Goal: Information Seeking & Learning: Learn about a topic

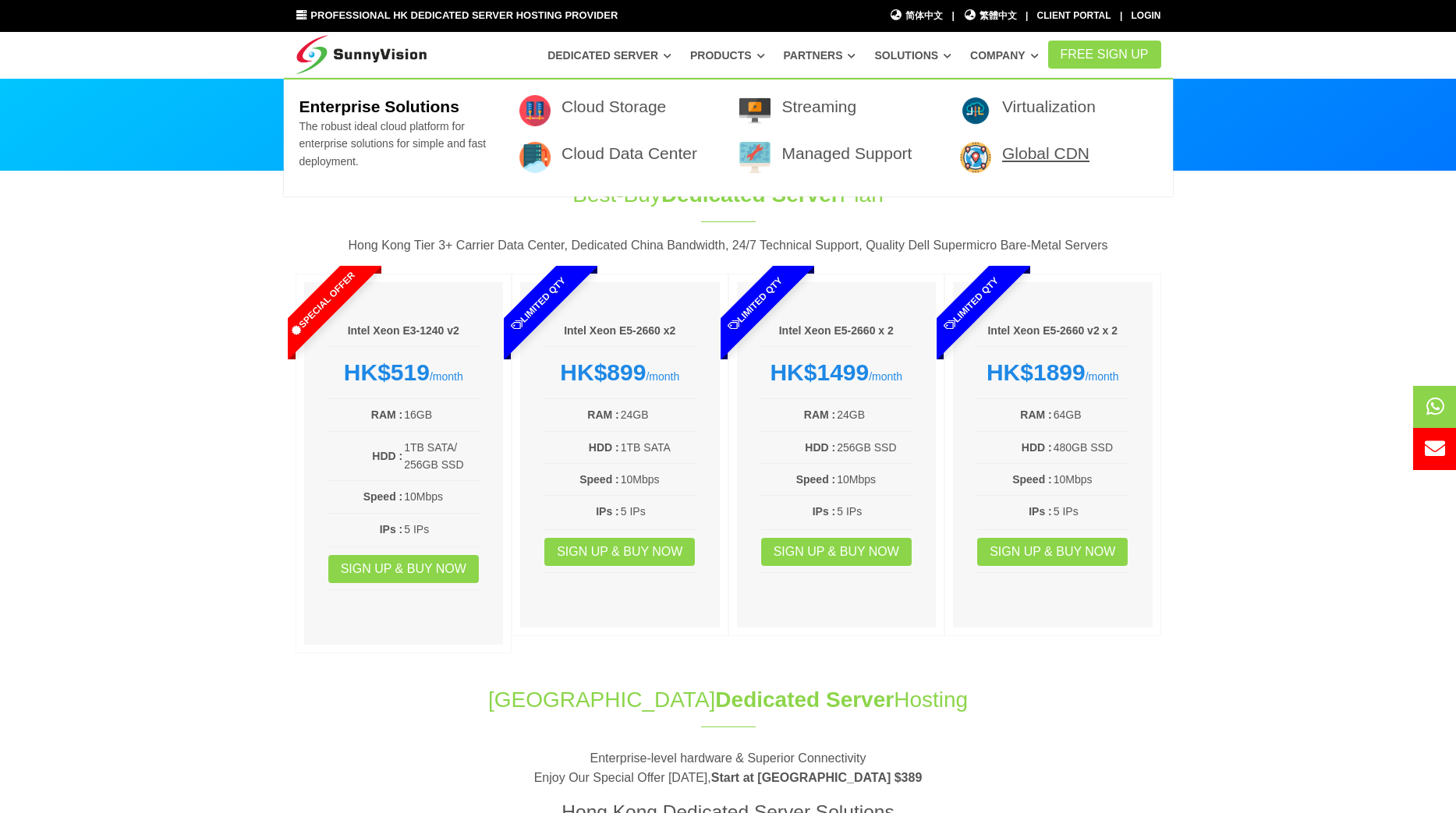
click at [1026, 155] on link "Global CDN" at bounding box center [1046, 153] width 87 height 18
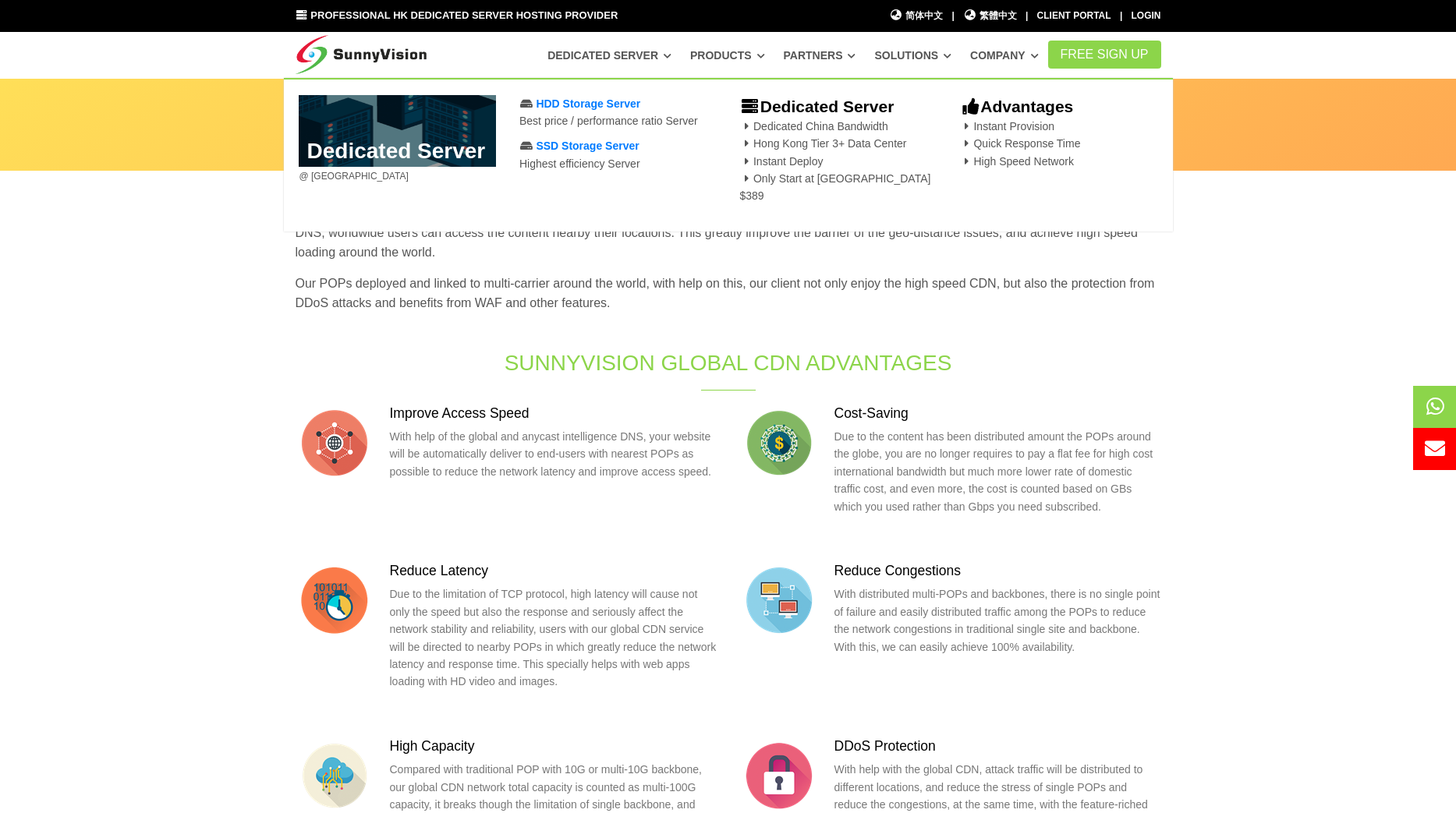
click at [456, 14] on span "Professional HK Dedicated Server Hosting Provider" at bounding box center [464, 15] width 307 height 12
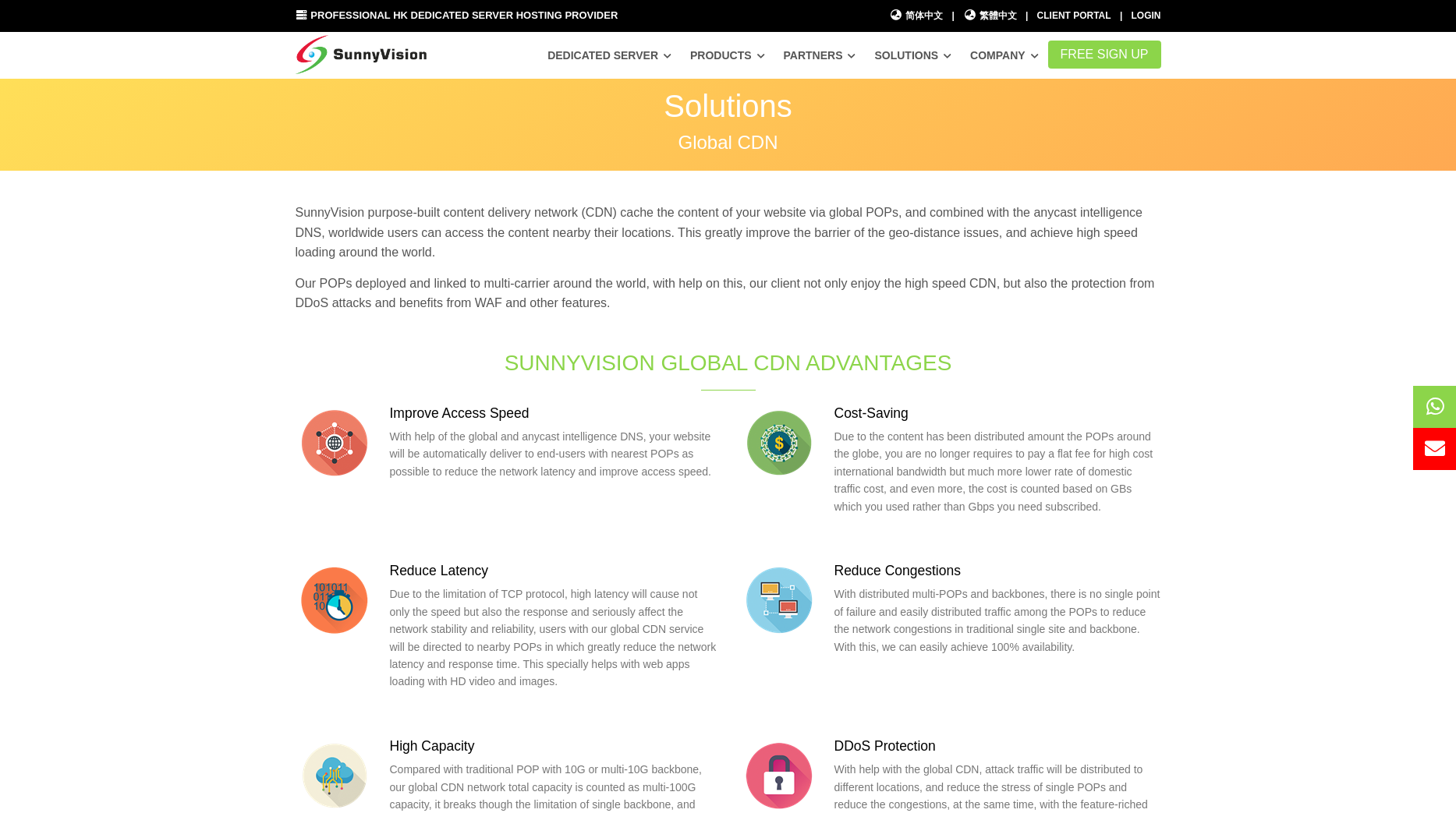
click at [390, 44] on img at bounding box center [361, 52] width 132 height 39
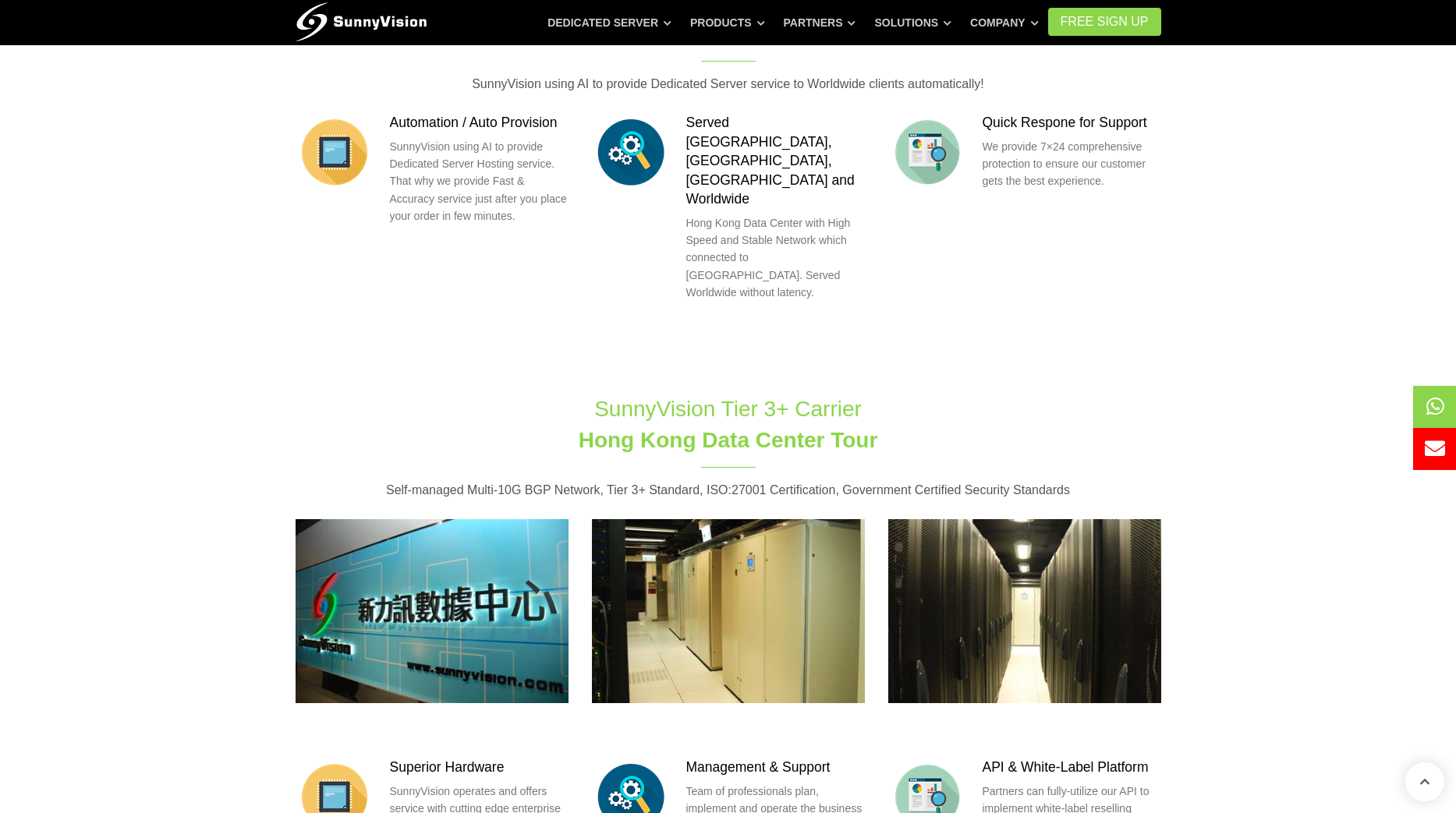
scroll to position [2868, 0]
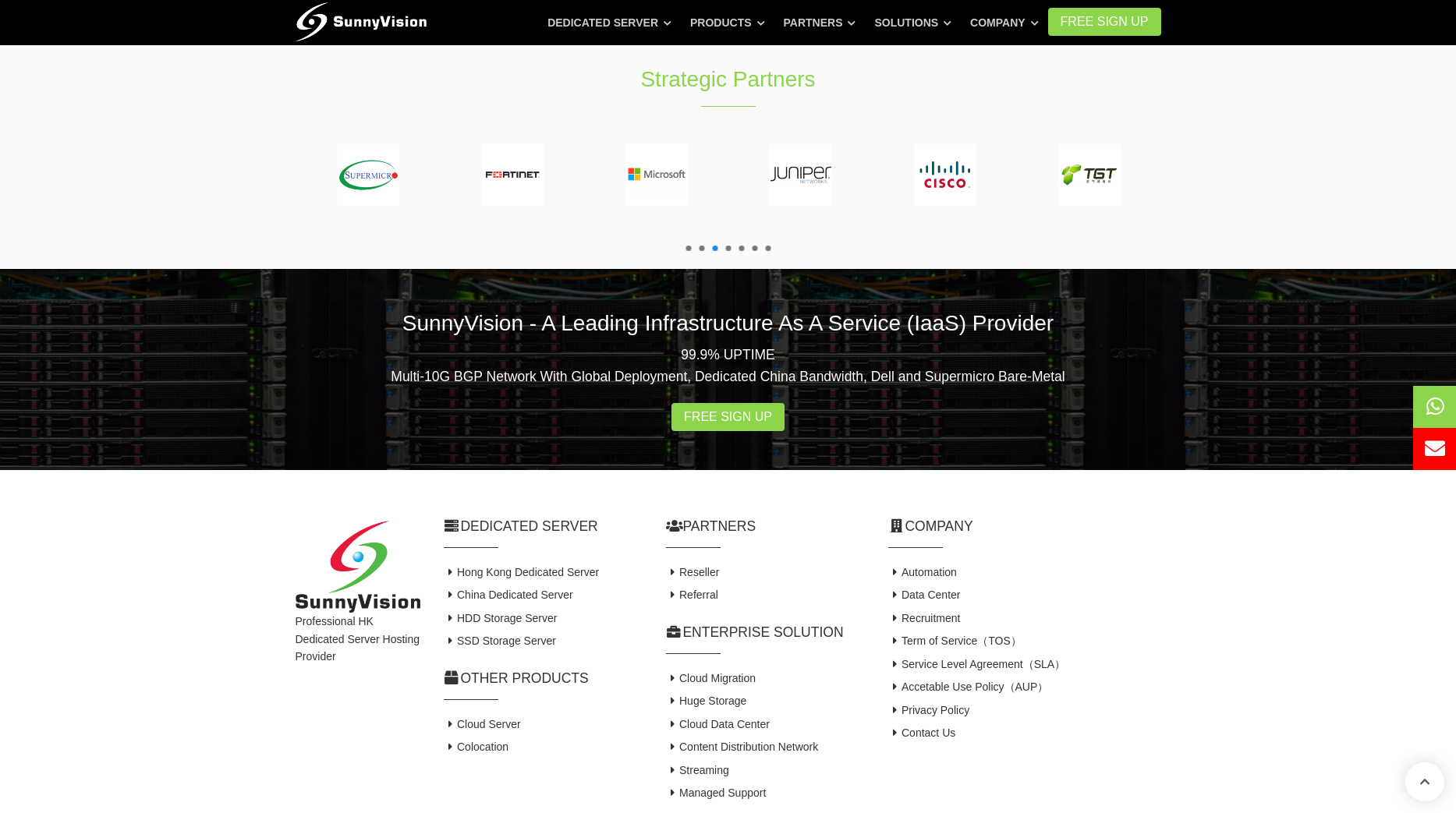
click at [1153, 634] on h4 "Term of Service（TOS）" at bounding box center [1025, 642] width 273 height 15
